Goal: Task Accomplishment & Management: Complete application form

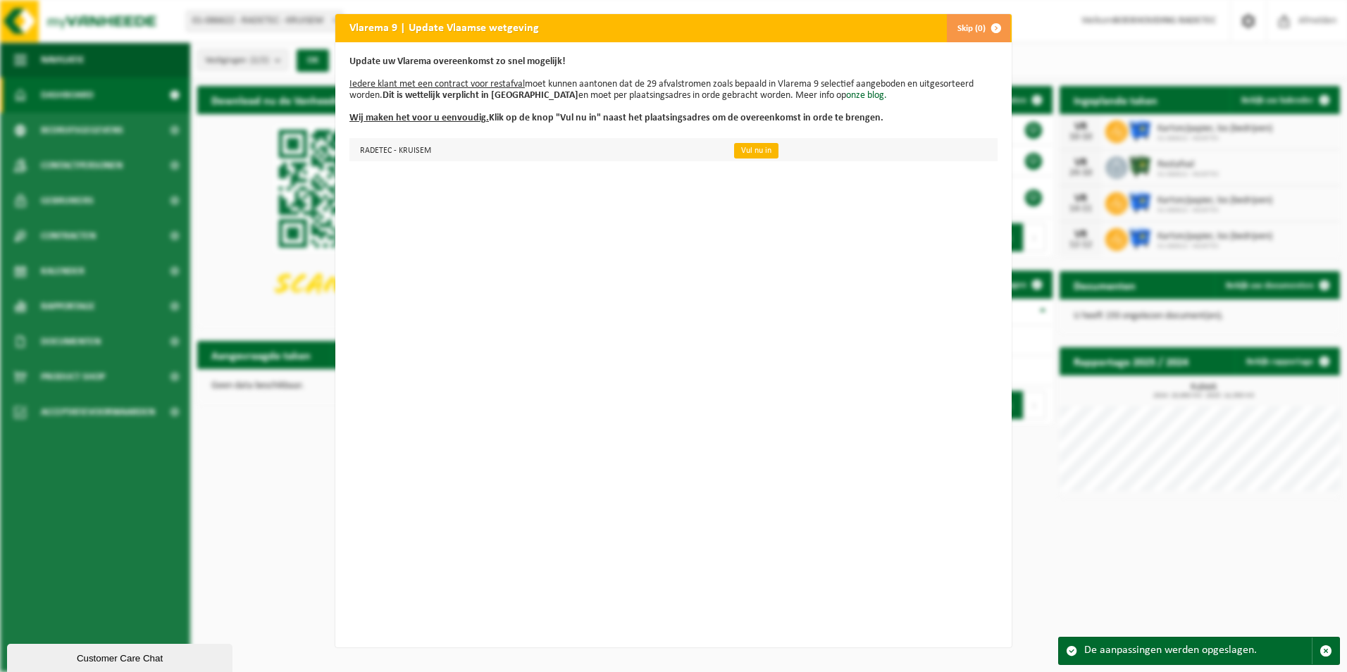
click at [749, 149] on link "Vul nu in" at bounding box center [756, 150] width 44 height 15
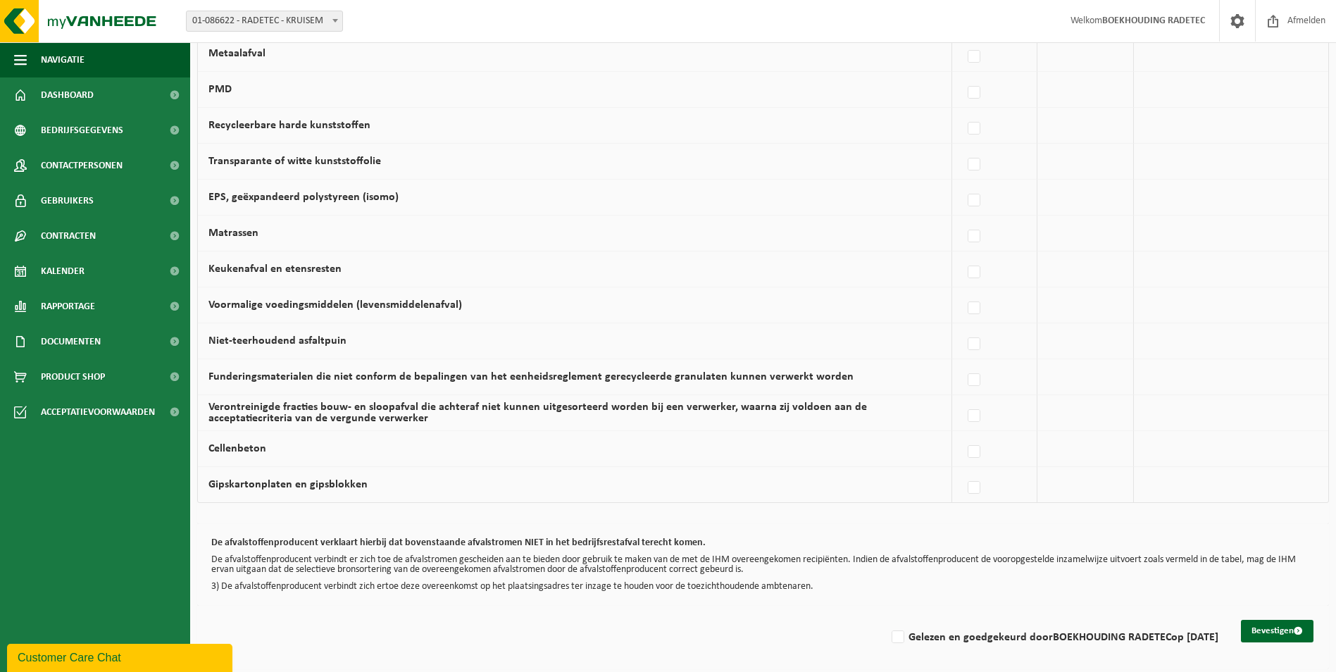
scroll to position [789, 0]
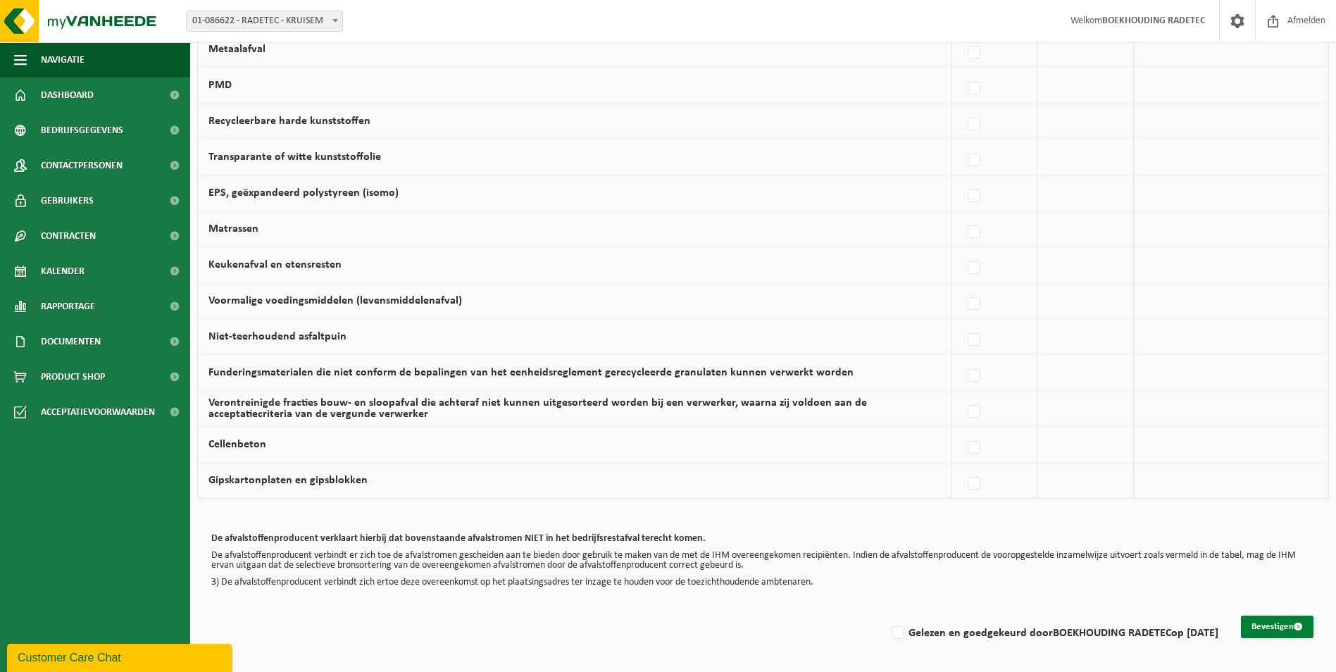
click at [1278, 626] on button "Bevestigen" at bounding box center [1277, 627] width 73 height 23
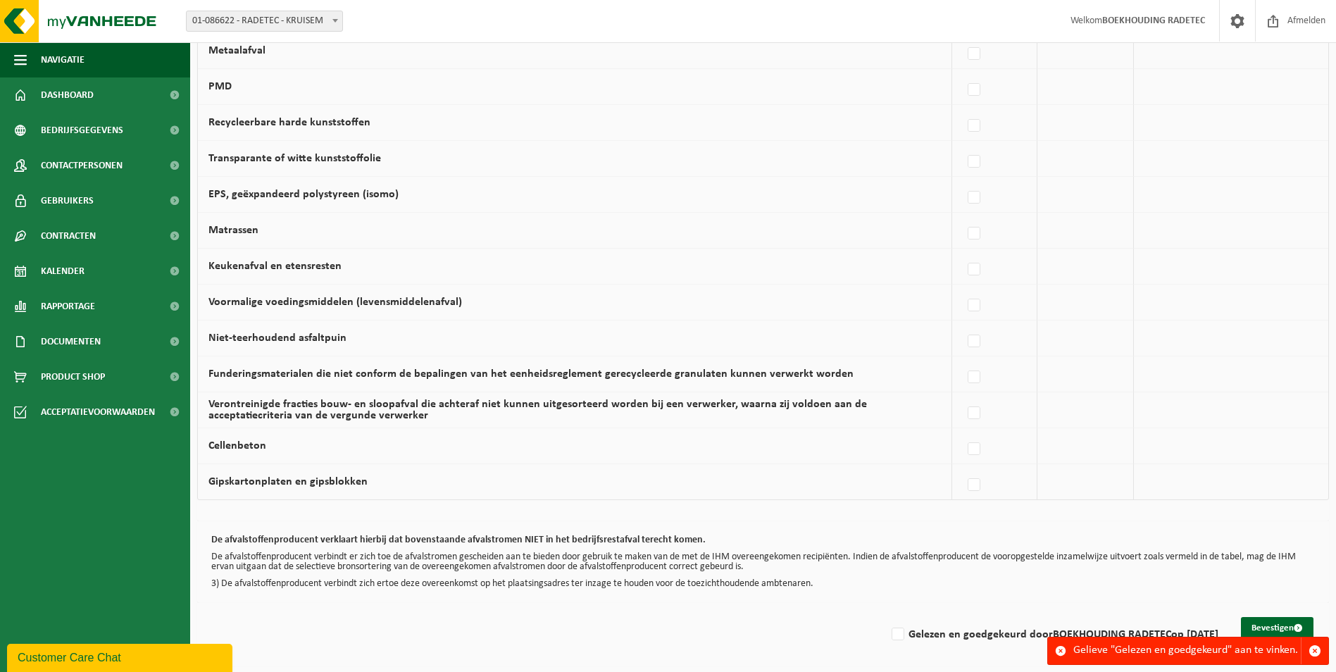
scroll to position [789, 0]
click at [889, 637] on label "Gelezen en goedgekeurd door BOEKHOUDING RADETEC op 01/10/25" at bounding box center [1054, 633] width 330 height 21
click at [887, 616] on input "Gelezen en goedgekeurd door BOEKHOUDING RADETEC op 01/10/25" at bounding box center [886, 615] width 1 height 1
checkbox input "true"
click at [1281, 623] on button "Bevestigen" at bounding box center [1277, 627] width 73 height 23
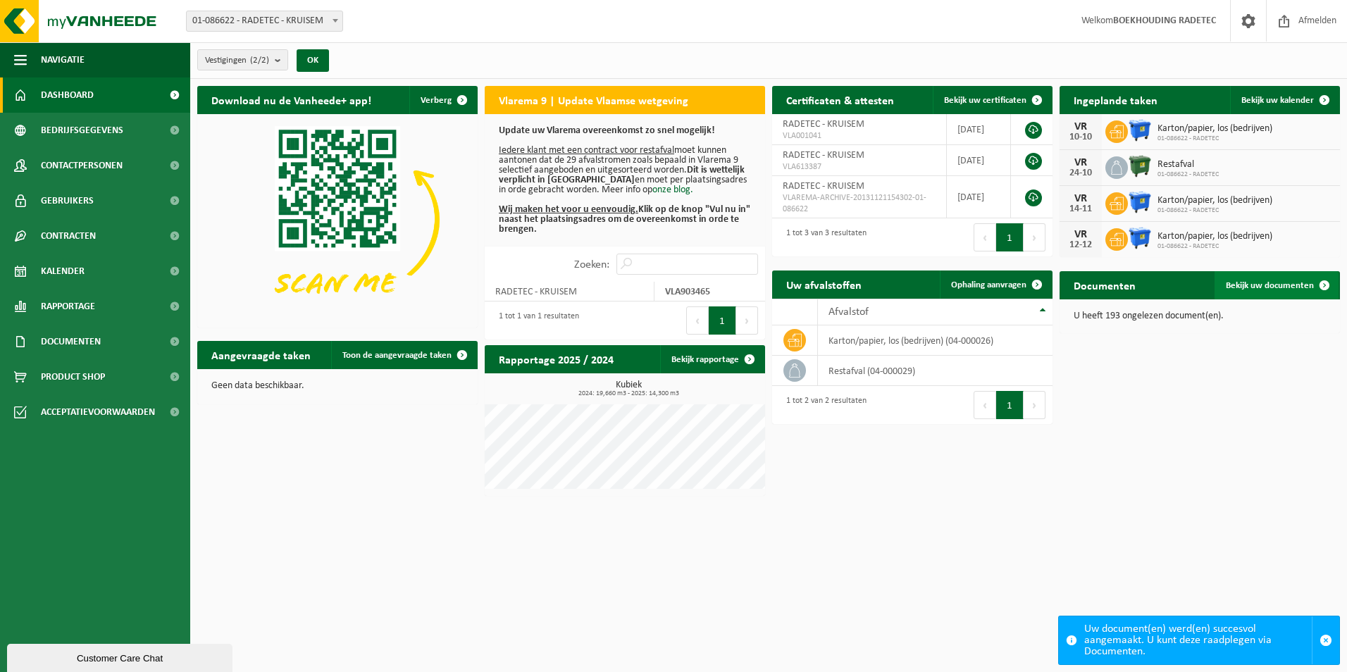
click at [1255, 285] on span "Bekijk uw documenten" at bounding box center [1270, 285] width 88 height 9
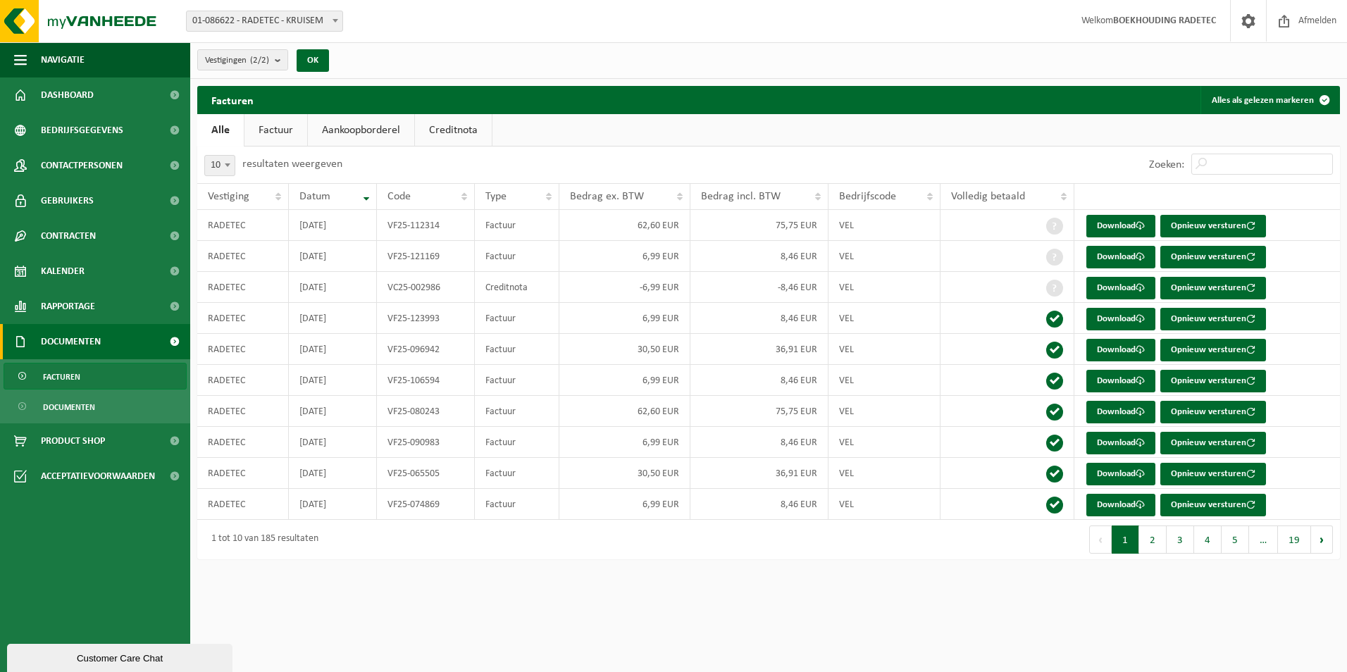
click at [91, 342] on span "Documenten" at bounding box center [71, 341] width 60 height 35
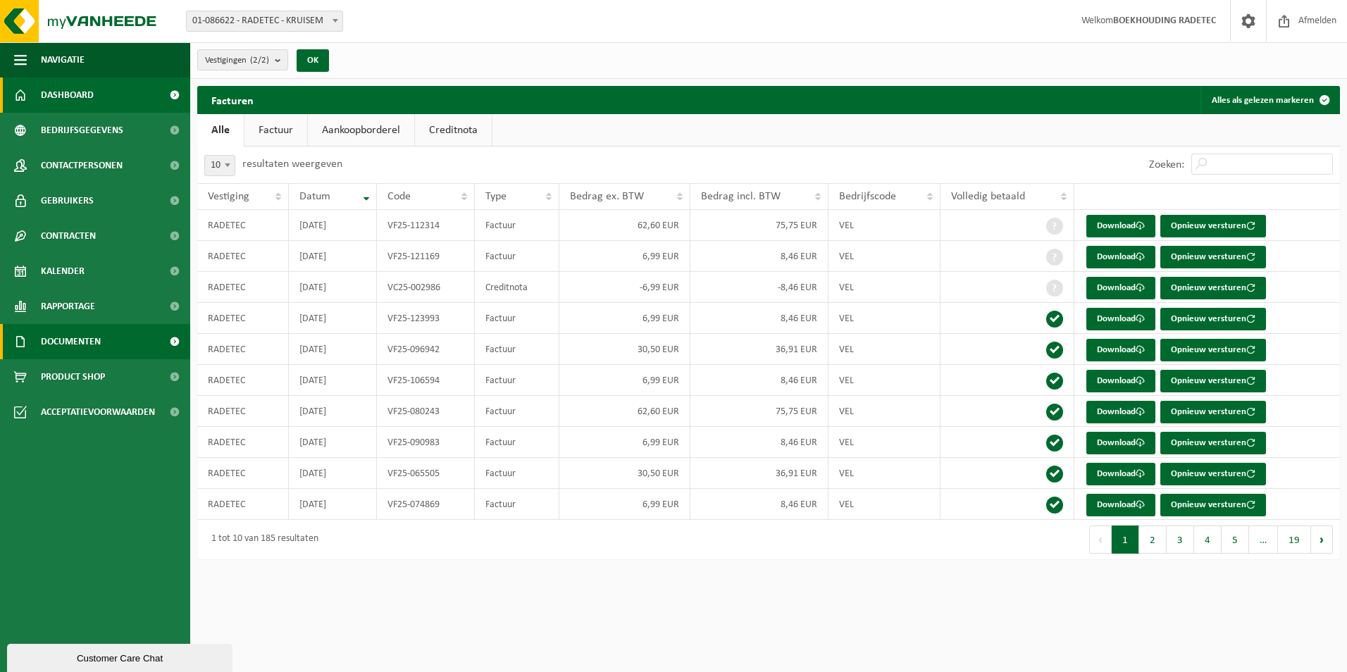
click at [96, 100] on link "Dashboard" at bounding box center [95, 94] width 190 height 35
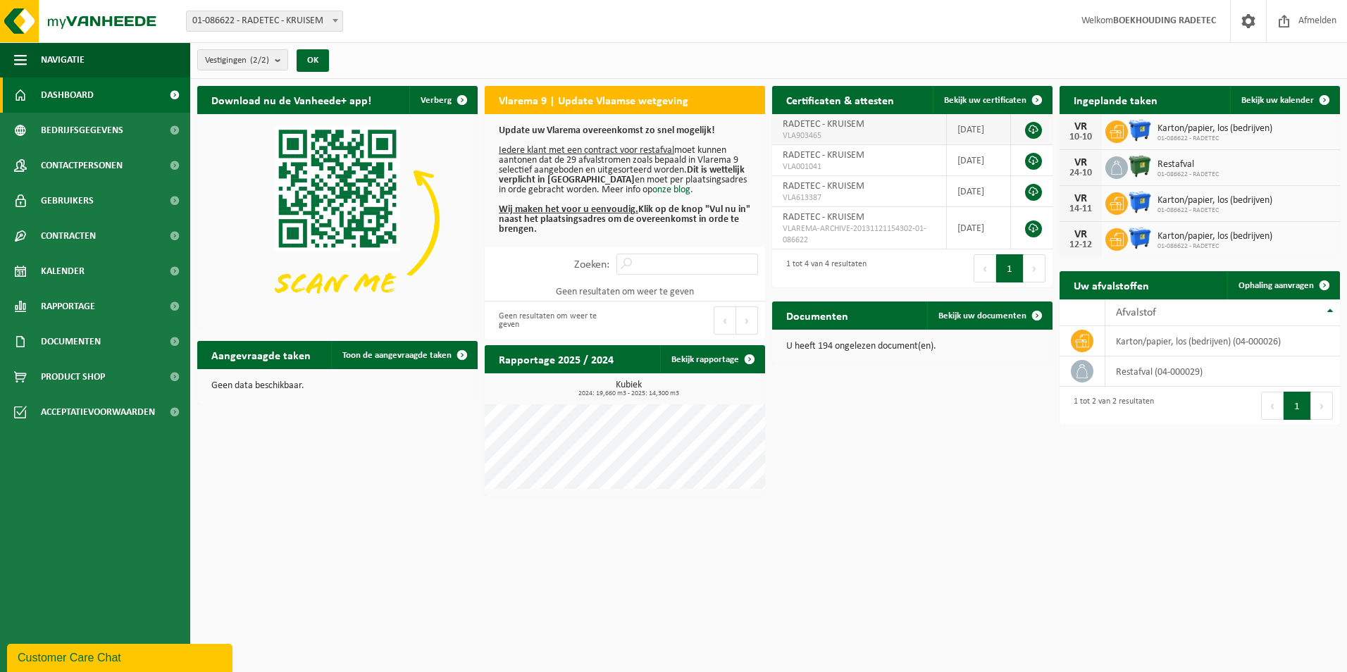
click at [913, 132] on span "VLA903465" at bounding box center [858, 135] width 153 height 11
click at [1029, 129] on link at bounding box center [1033, 130] width 17 height 17
click at [1291, 99] on span "Bekijk uw kalender" at bounding box center [1277, 100] width 73 height 9
